Goal: Transaction & Acquisition: Purchase product/service

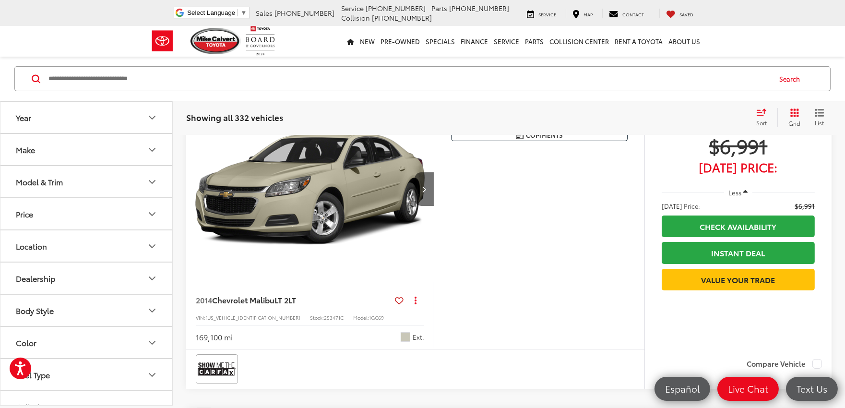
scroll to position [107, 0]
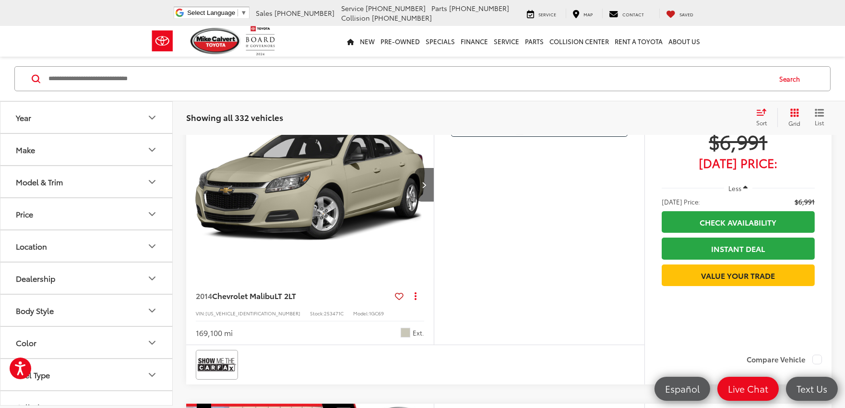
click at [794, 109] on icon "Grid View" at bounding box center [795, 113] width 9 height 9
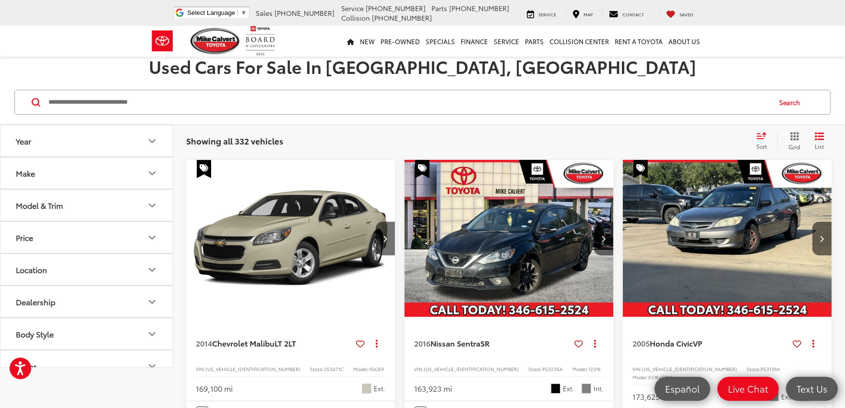
scroll to position [0, 0]
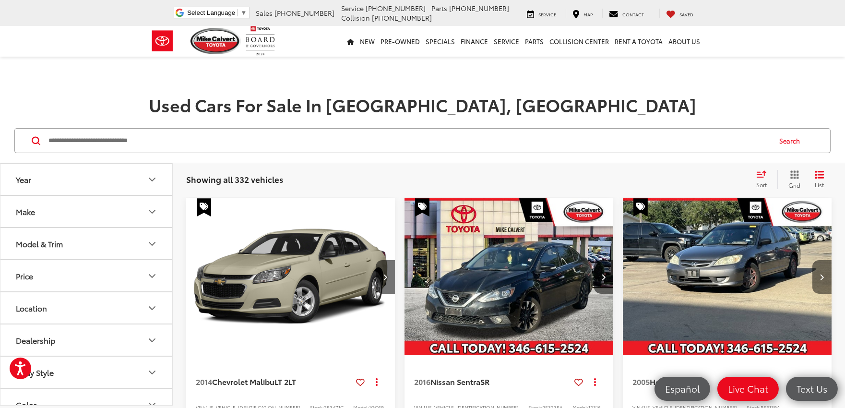
click at [828, 276] on button "Next image" at bounding box center [822, 277] width 19 height 34
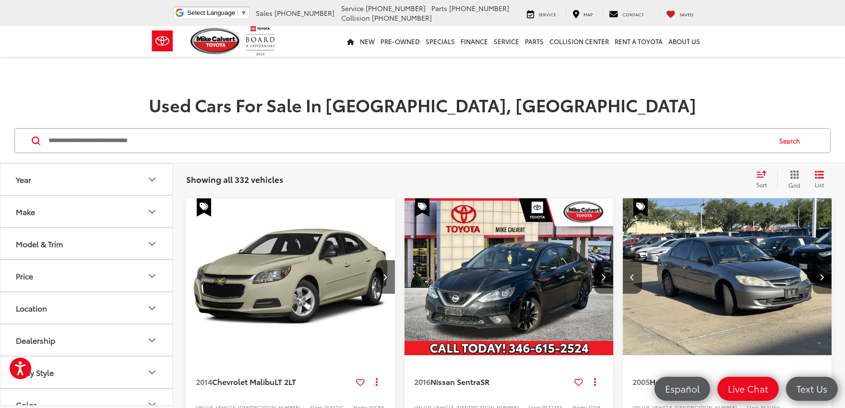
click at [829, 274] on button "Next image" at bounding box center [822, 277] width 19 height 34
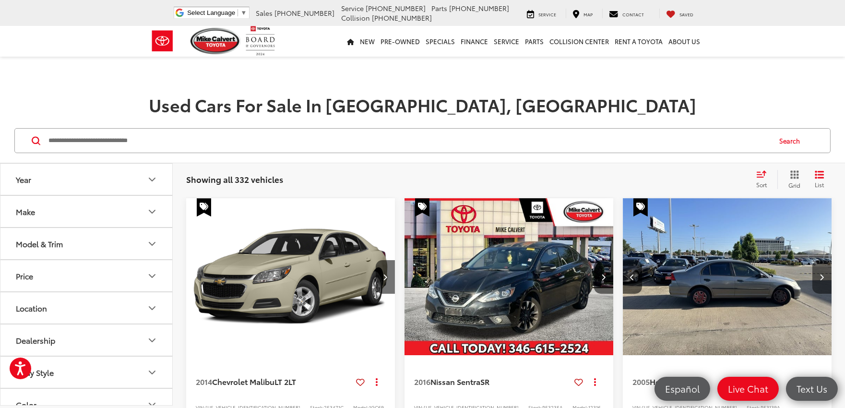
click at [829, 272] on button "Next image" at bounding box center [822, 277] width 19 height 34
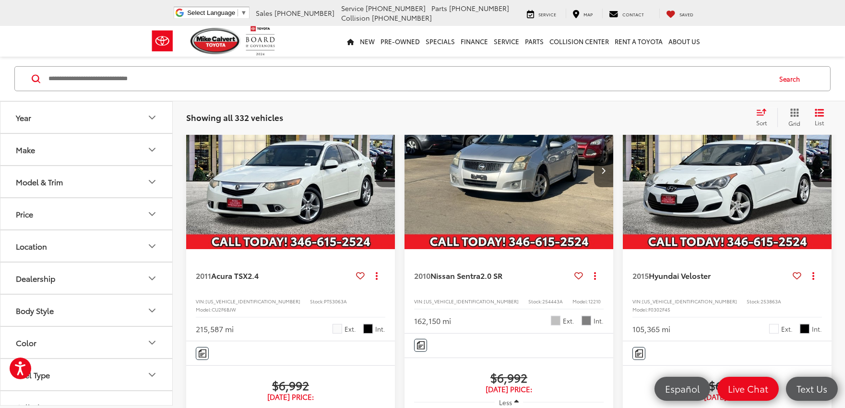
scroll to position [640, 0]
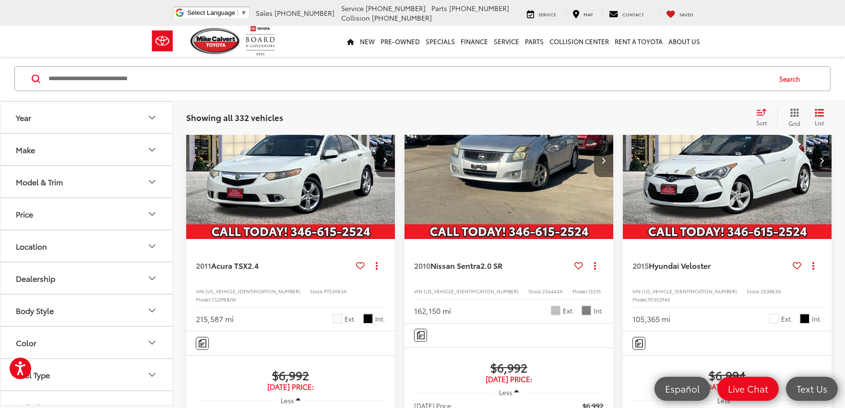
click at [603, 164] on icon "Next image" at bounding box center [604, 160] width 4 height 7
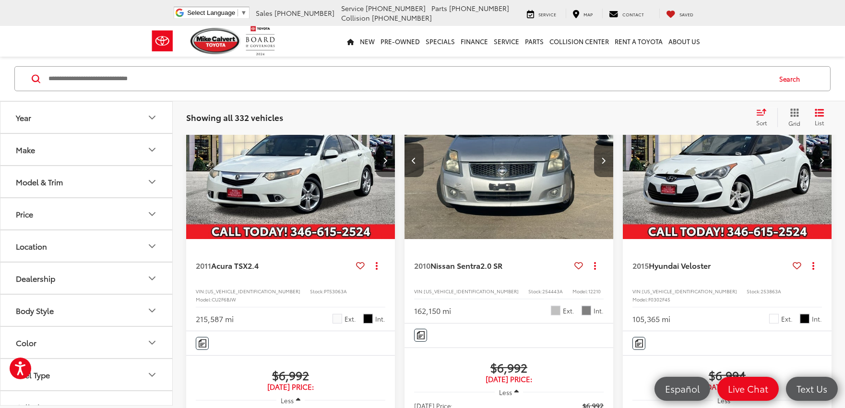
click at [603, 164] on icon "Next image" at bounding box center [604, 160] width 4 height 7
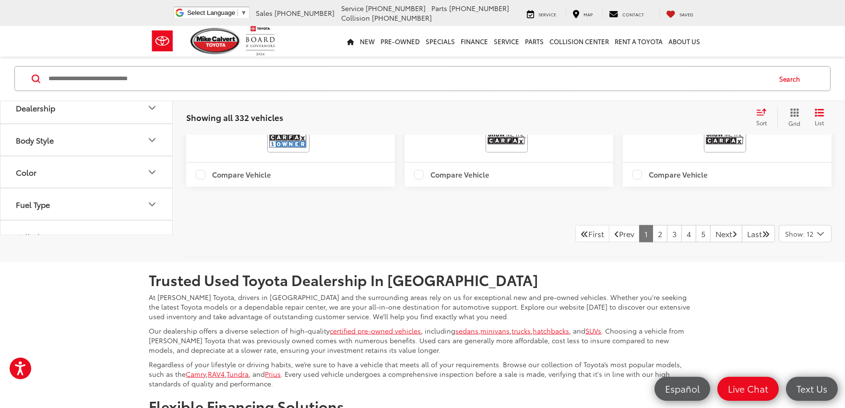
scroll to position [2240, 0]
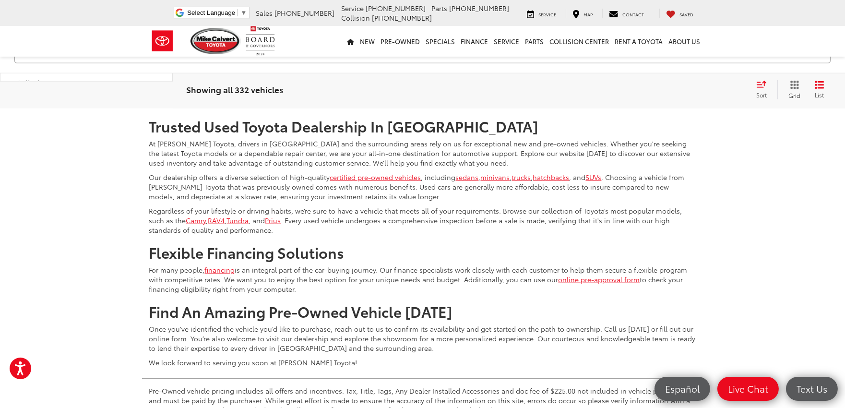
click at [653, 89] on link "2" at bounding box center [660, 80] width 15 height 17
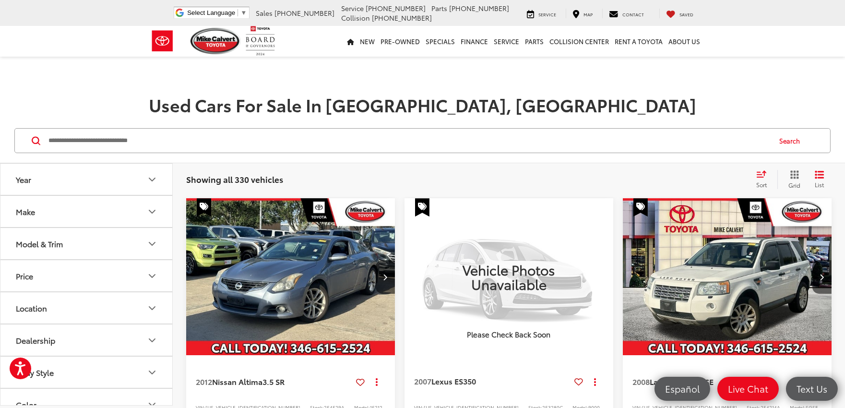
click at [792, 174] on icon "Grid View" at bounding box center [795, 174] width 9 height 9
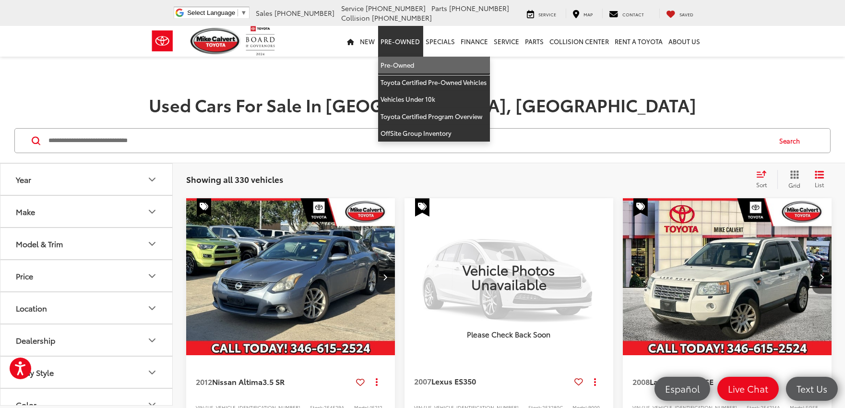
click at [413, 63] on link "Pre-Owned" at bounding box center [434, 65] width 112 height 17
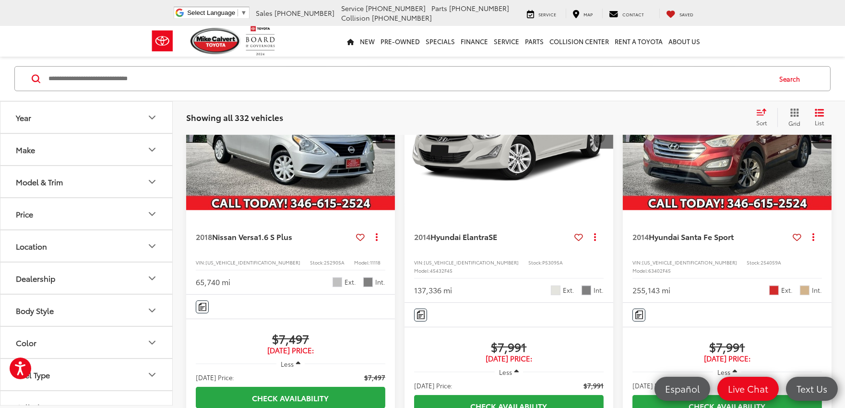
scroll to position [1173, 0]
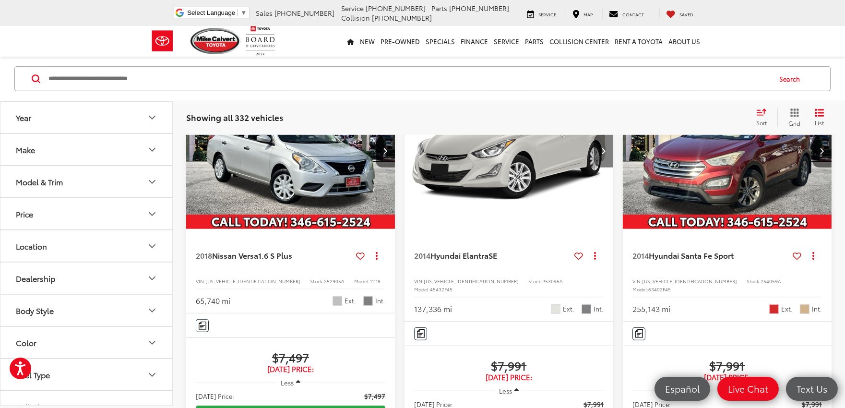
click at [611, 168] on button "Next image" at bounding box center [603, 151] width 19 height 34
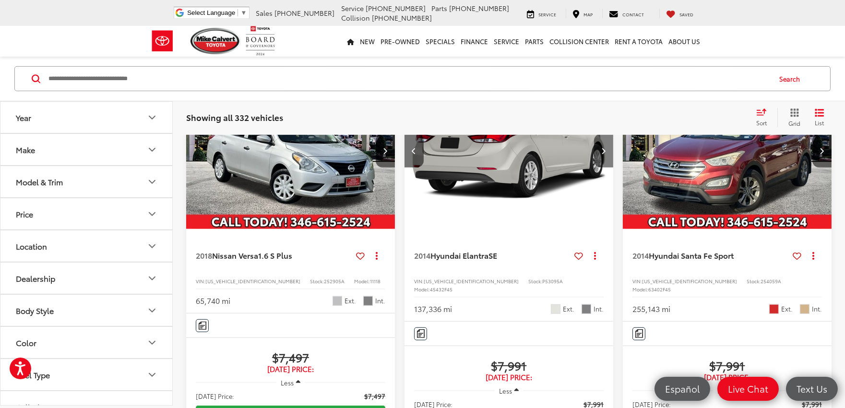
click at [610, 168] on button "Next image" at bounding box center [603, 151] width 19 height 34
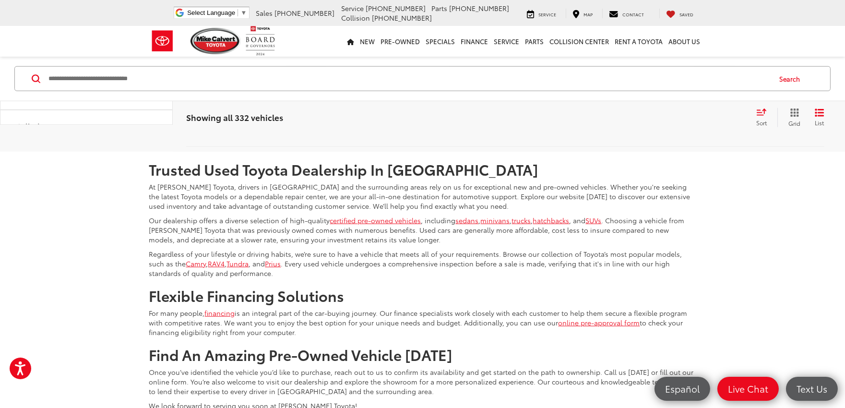
scroll to position [2134, 0]
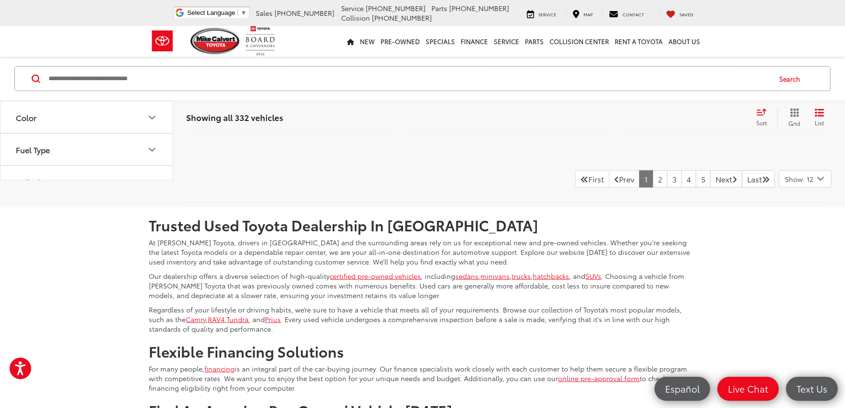
click at [653, 188] on link "2" at bounding box center [660, 178] width 15 height 17
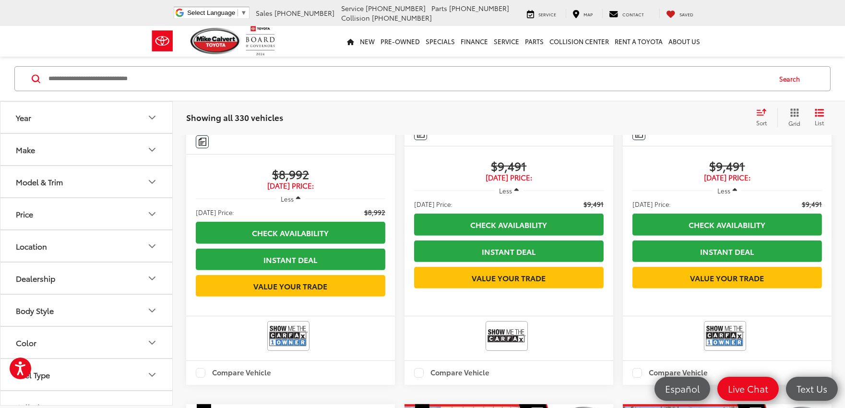
scroll to position [649, 0]
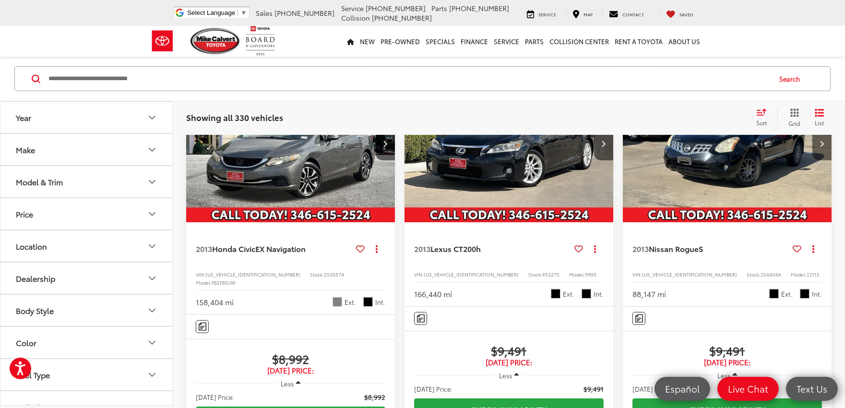
click at [815, 160] on button "Next image" at bounding box center [822, 144] width 19 height 34
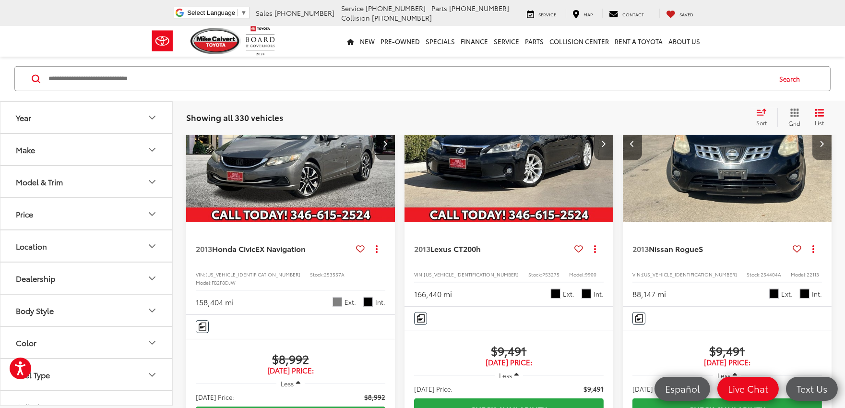
click at [815, 160] on button "Next image" at bounding box center [822, 144] width 19 height 34
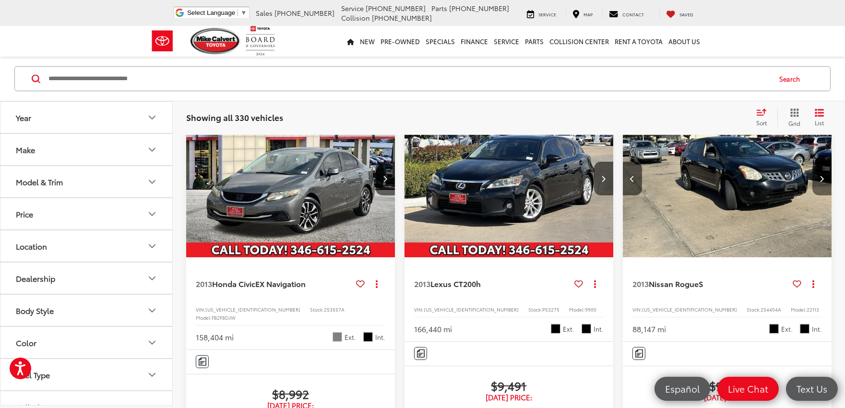
scroll to position [595, 0]
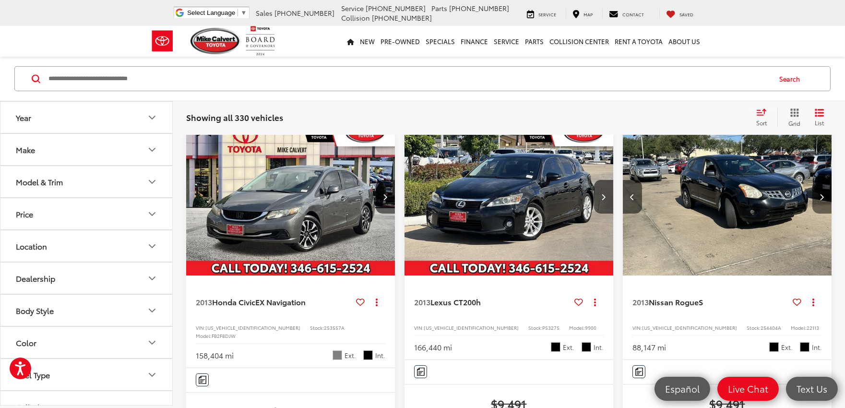
click at [820, 214] on button "Next image" at bounding box center [822, 197] width 19 height 34
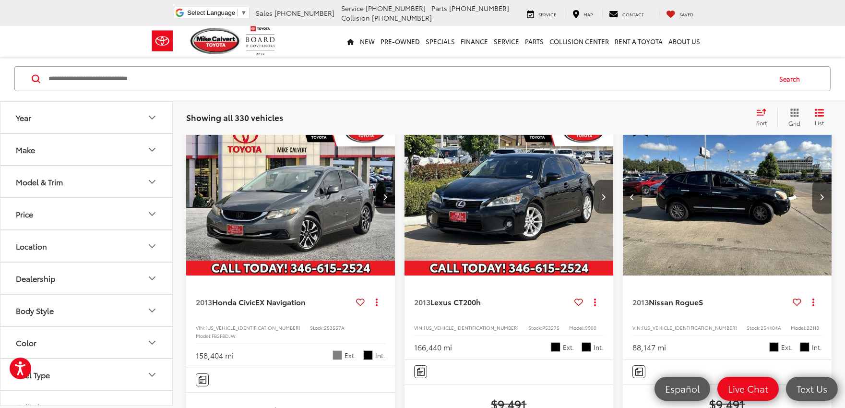
click at [820, 214] on button "Next image" at bounding box center [822, 197] width 19 height 34
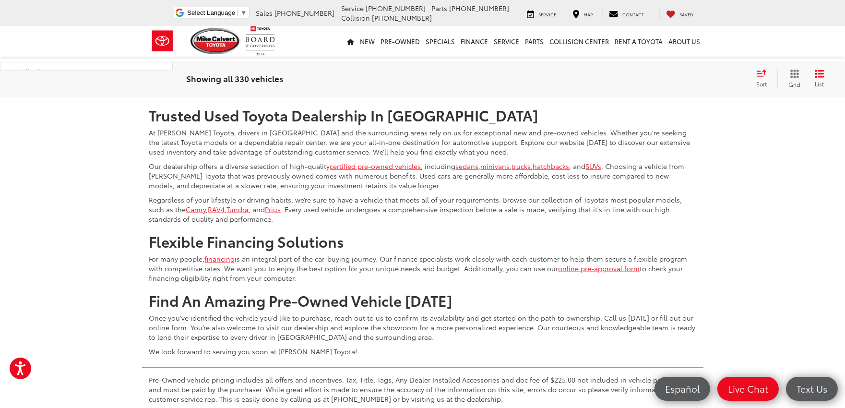
scroll to position [2249, 0]
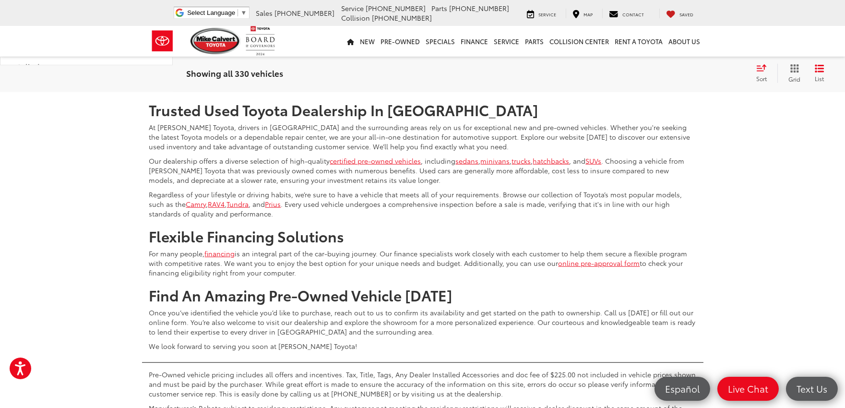
click at [667, 72] on link "3" at bounding box center [674, 63] width 15 height 17
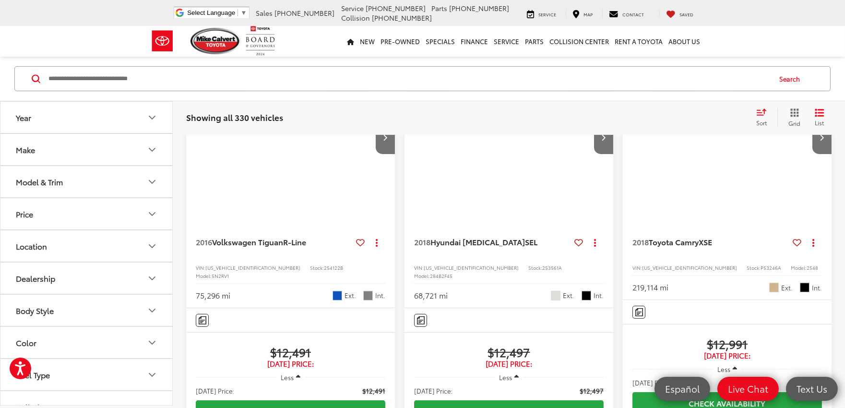
scroll to position [61, 0]
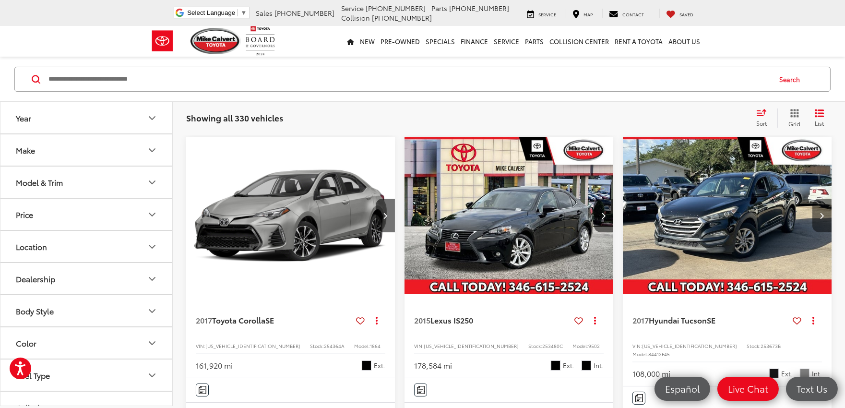
click at [820, 215] on icon "Next image" at bounding box center [822, 215] width 4 height 7
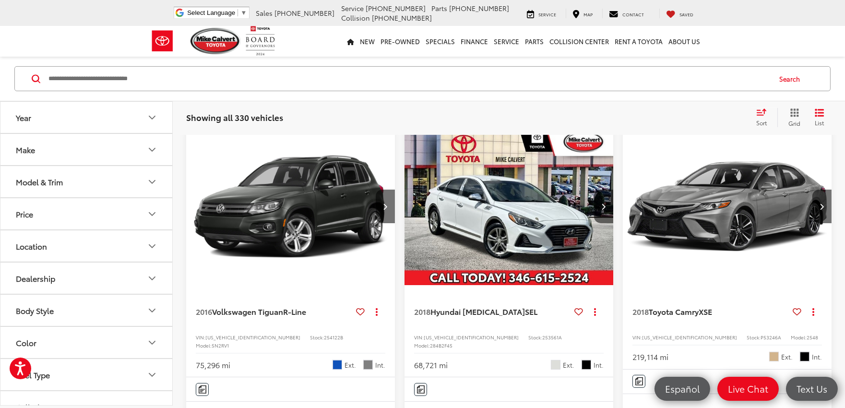
scroll to position [595, 0]
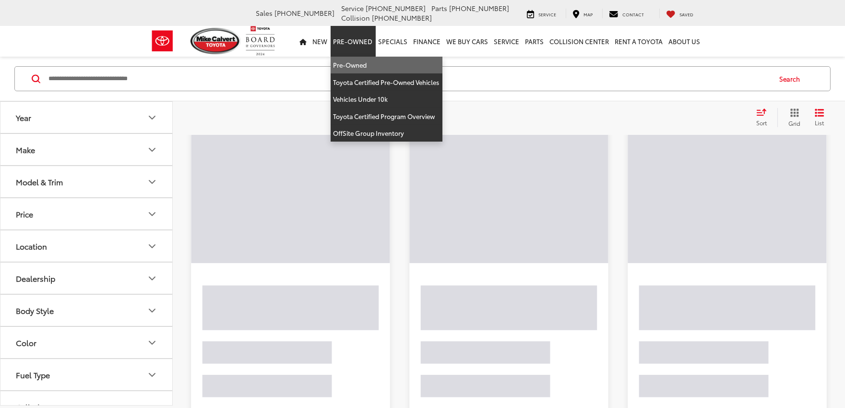
scroll to position [61, 0]
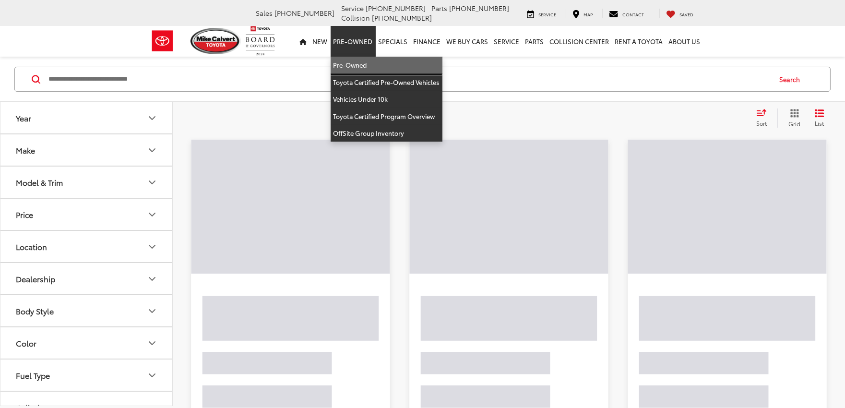
click at [352, 66] on link "Pre-Owned" at bounding box center [387, 65] width 112 height 17
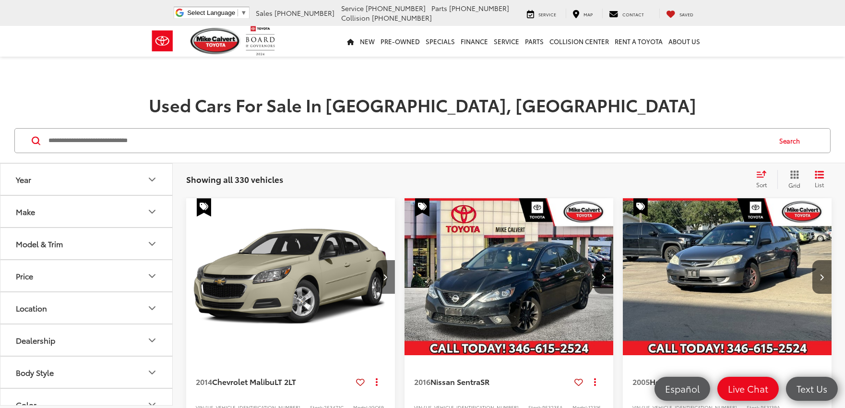
click at [161, 137] on input "Search by Make, Model, or Keyword" at bounding box center [409, 140] width 723 height 23
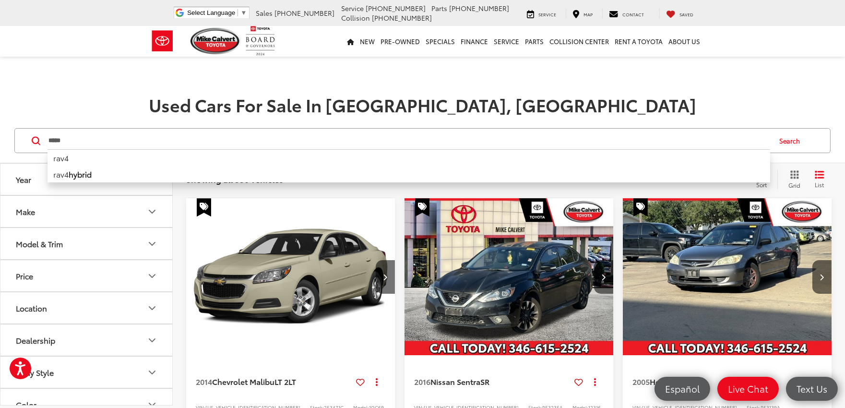
type input "****"
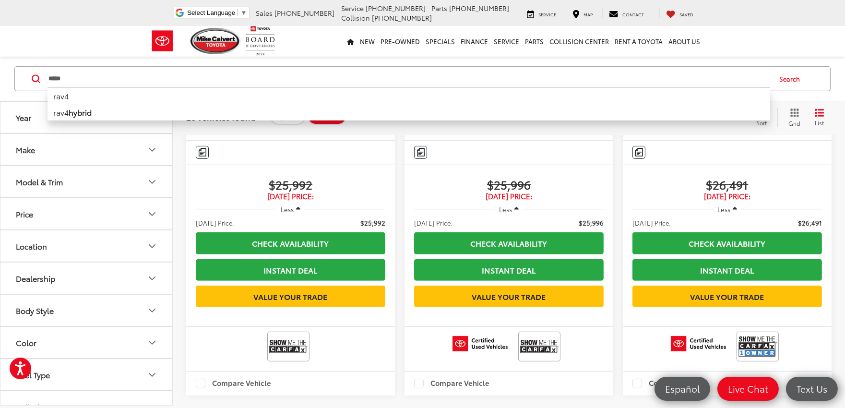
scroll to position [853, 0]
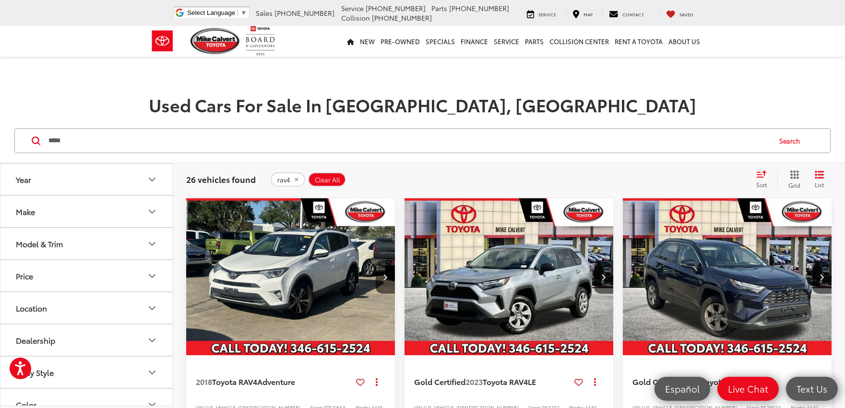
scroll to position [53, 0]
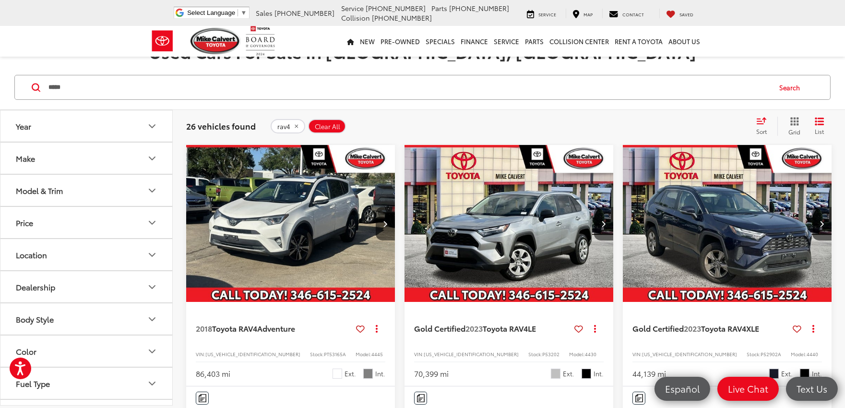
click at [350, 232] on img "2018 Toyota RAV4 Adventure 0" at bounding box center [291, 224] width 210 height 158
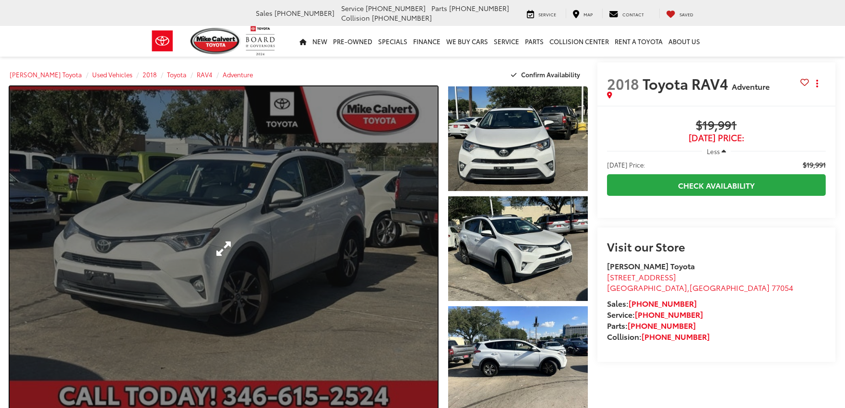
click at [352, 225] on link "Expand Photo 0" at bounding box center [224, 248] width 428 height 325
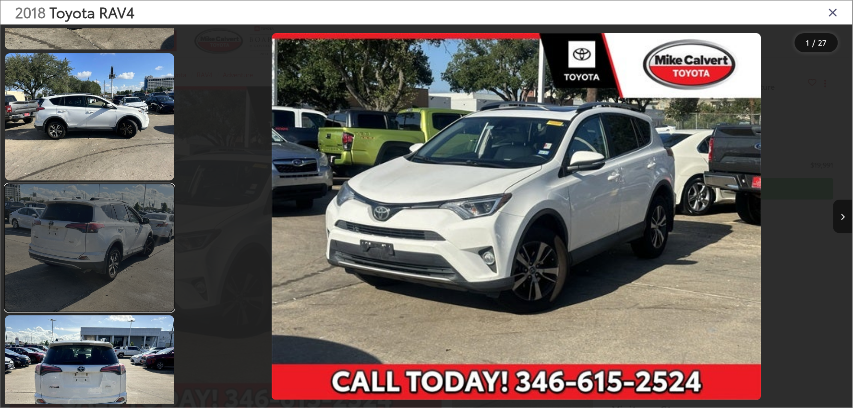
click at [145, 260] on link at bounding box center [89, 247] width 169 height 127
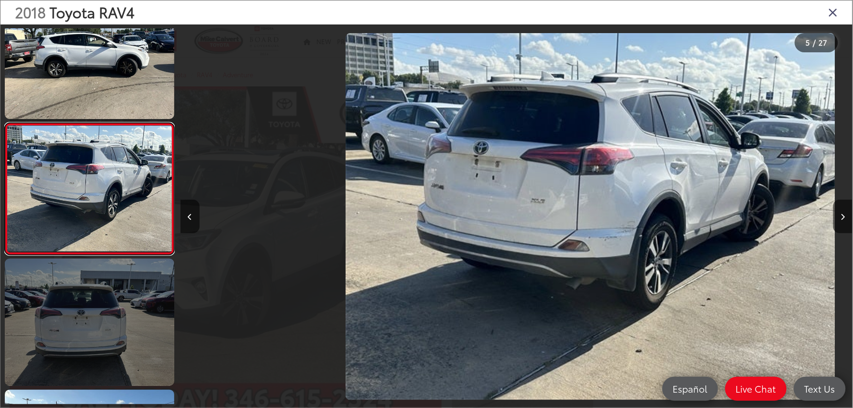
scroll to position [0, 2690]
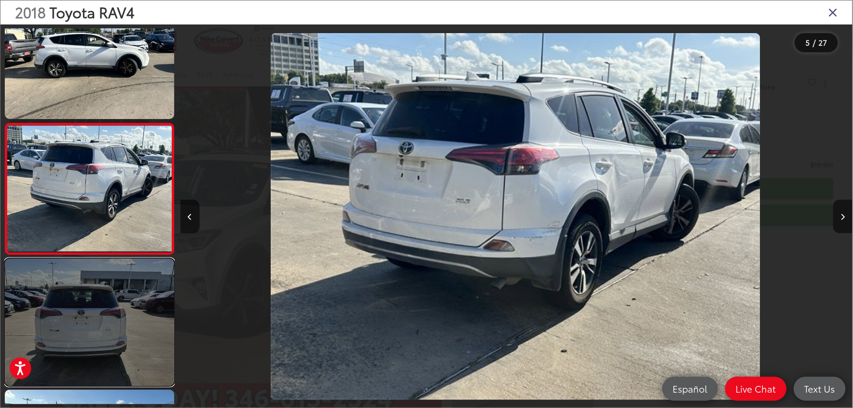
click at [145, 299] on link at bounding box center [89, 322] width 169 height 127
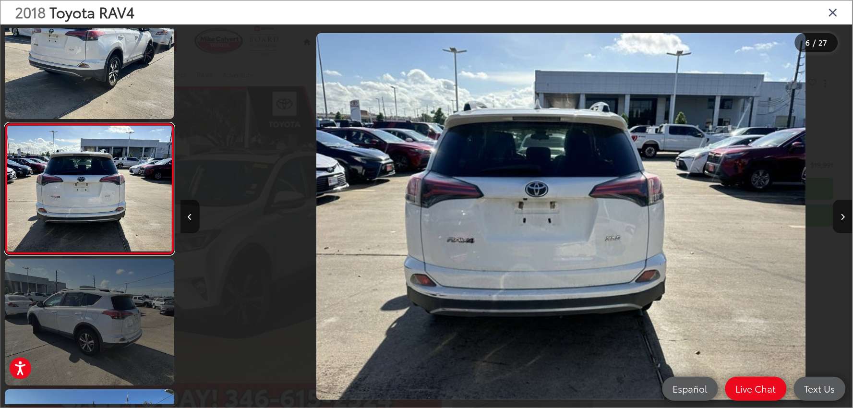
scroll to position [0, 3362]
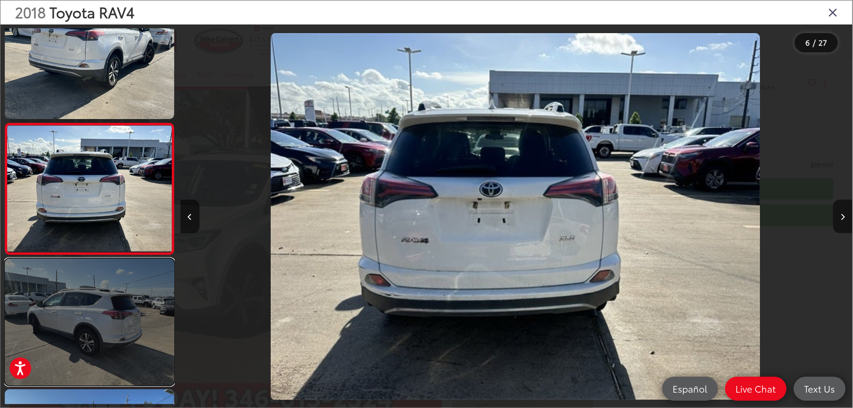
click at [146, 298] on link at bounding box center [89, 322] width 169 height 127
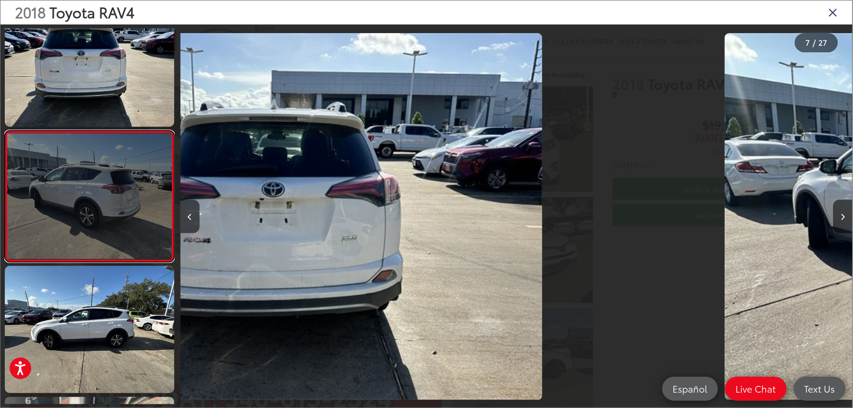
scroll to position [692, 0]
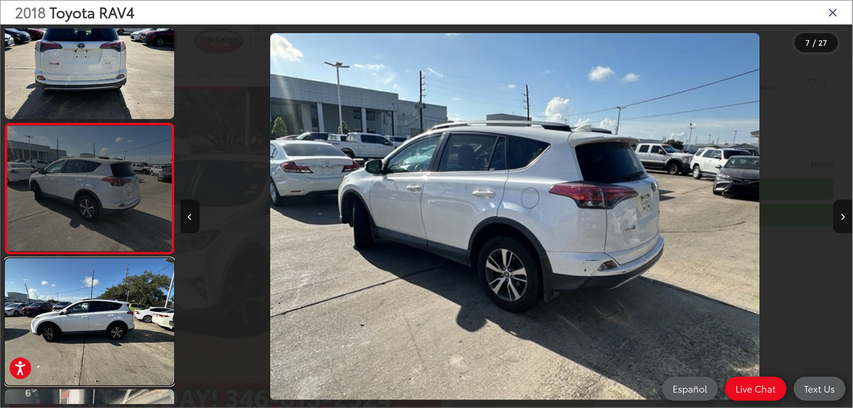
click at [146, 298] on link at bounding box center [89, 321] width 169 height 127
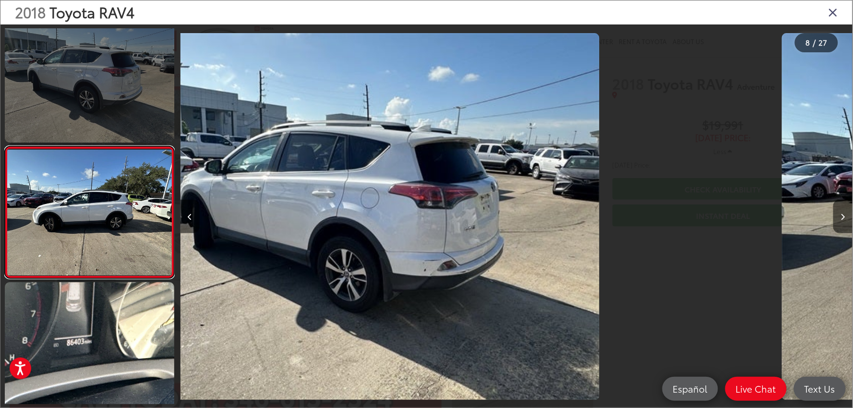
scroll to position [823, 0]
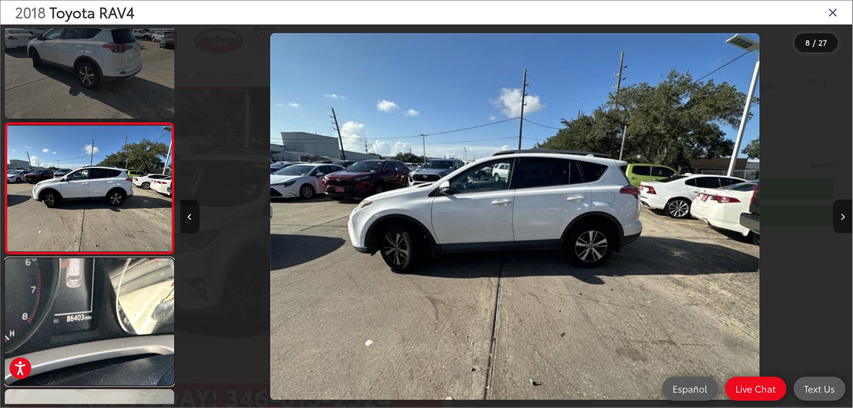
click at [146, 298] on link at bounding box center [89, 321] width 169 height 127
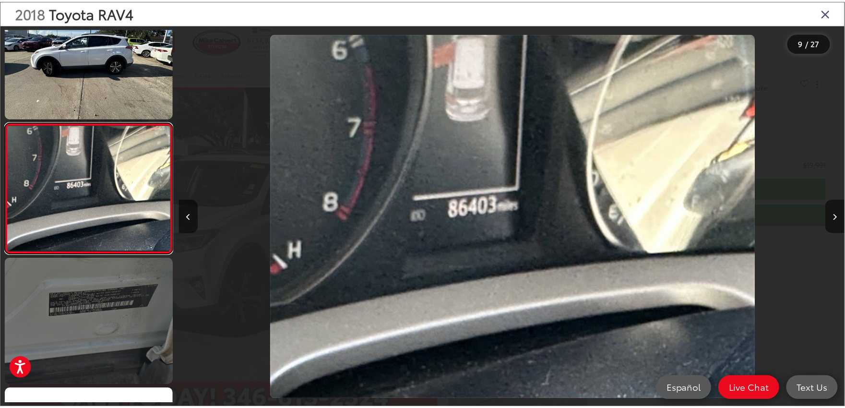
scroll to position [0, 5379]
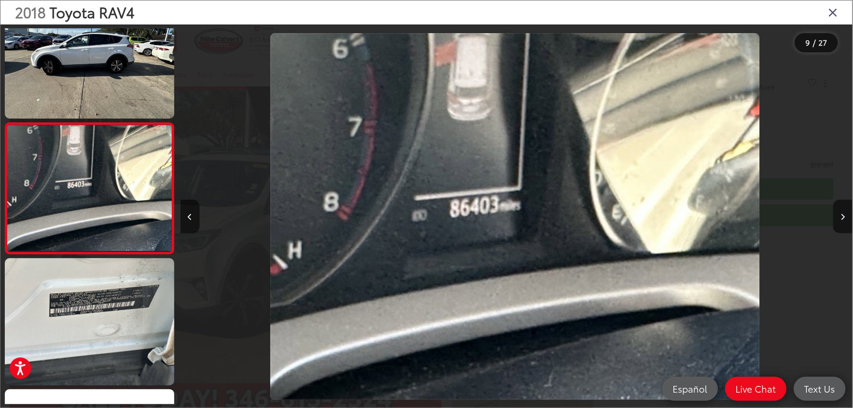
click at [837, 17] on icon "Close gallery" at bounding box center [834, 12] width 10 height 12
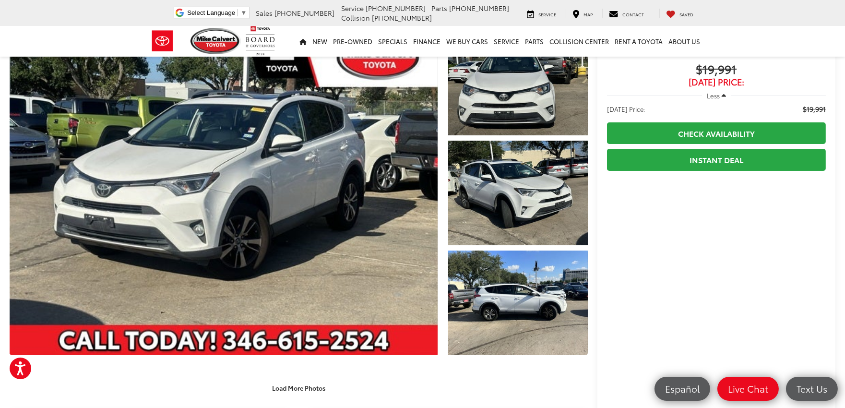
scroll to position [0, 0]
